Goal: Information Seeking & Learning: Learn about a topic

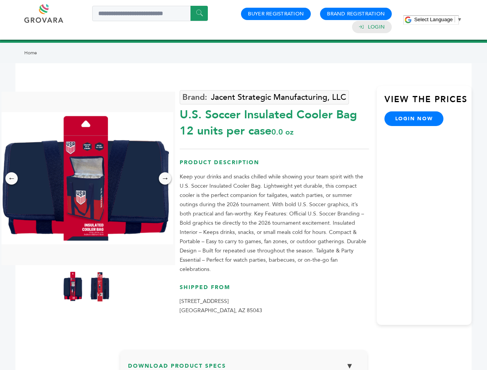
click at [438, 19] on span "Select Language" at bounding box center [433, 20] width 39 height 6
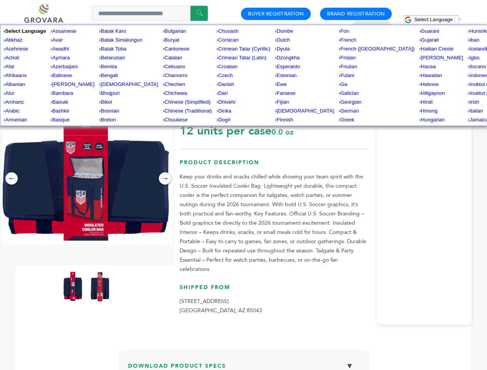
click at [86, 178] on img at bounding box center [86, 178] width 173 height 132
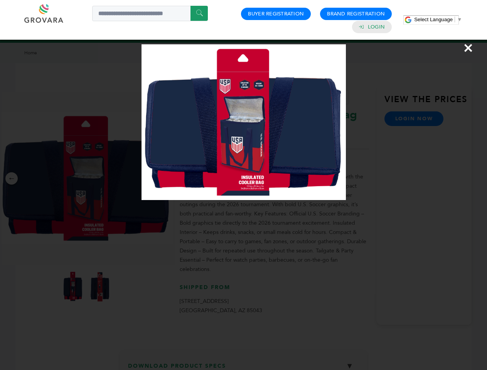
click at [12, 178] on div "×" at bounding box center [243, 185] width 487 height 370
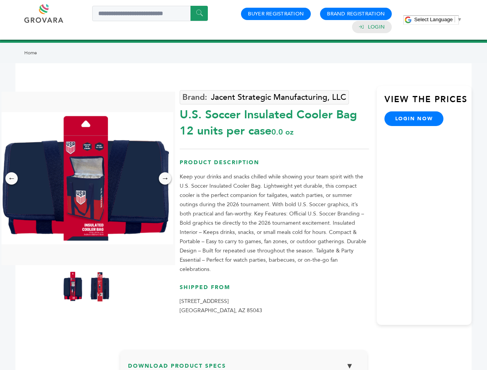
click at [165, 178] on div "→" at bounding box center [165, 178] width 12 height 12
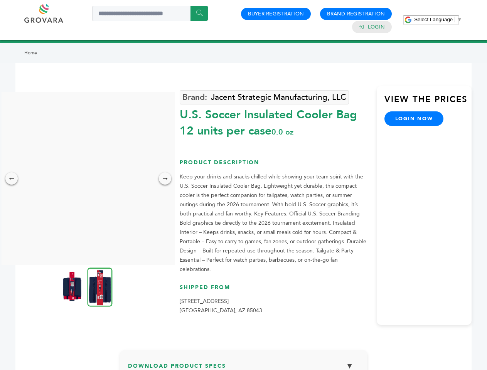
click at [73, 286] on img at bounding box center [71, 286] width 19 height 31
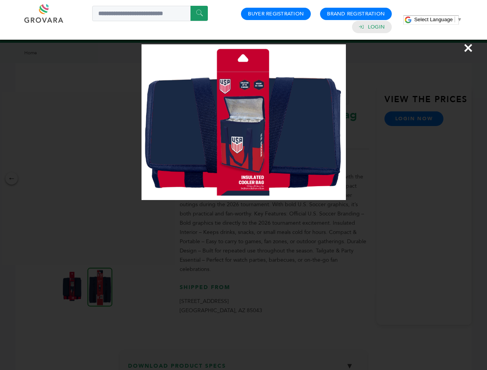
click at [100, 286] on div "×" at bounding box center [243, 185] width 487 height 370
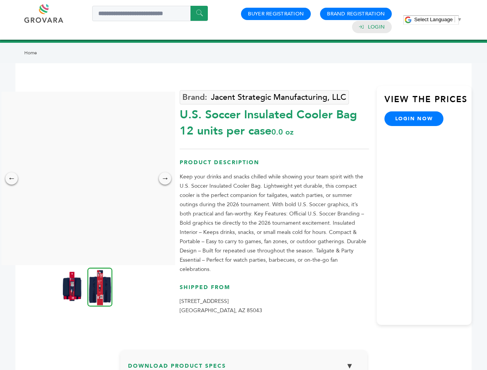
click at [244, 359] on h3 "Download Product Specs ▼" at bounding box center [243, 369] width 231 height 22
